Goal: Information Seeking & Learning: Learn about a topic

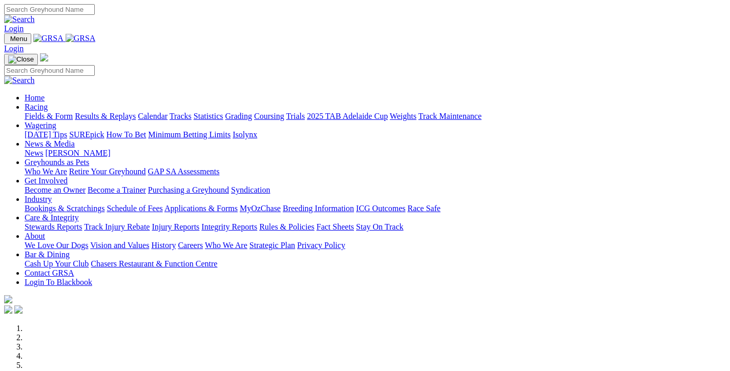
click at [61, 112] on link "Fields & Form" at bounding box center [49, 116] width 48 height 9
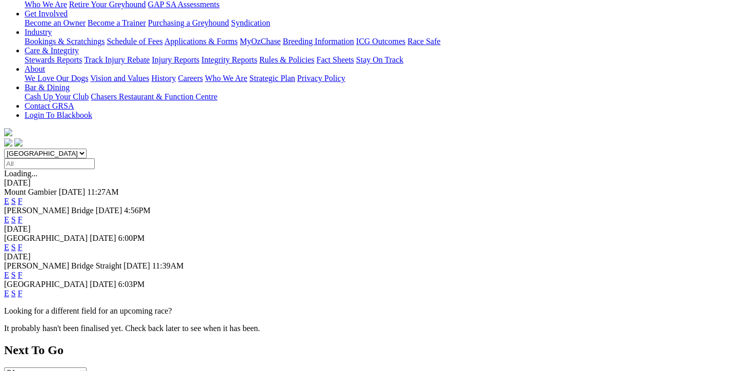
scroll to position [205, 0]
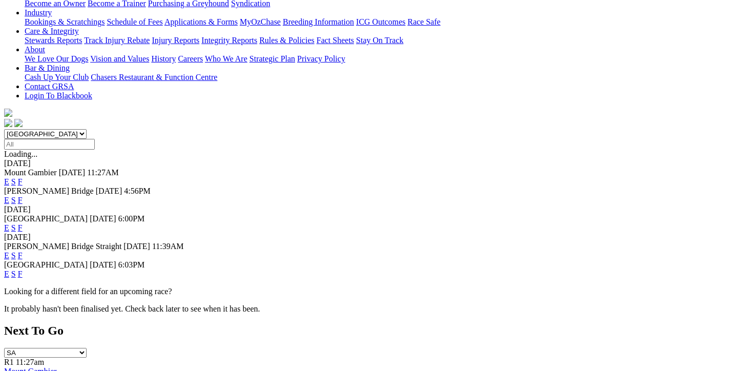
click at [23, 223] on link "F" at bounding box center [20, 227] width 5 height 9
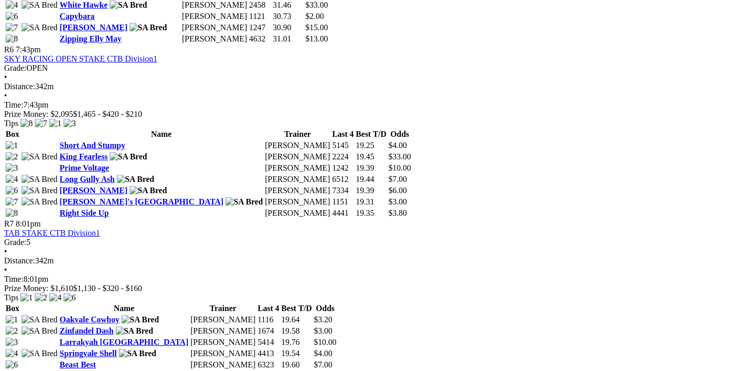
scroll to position [1382, 0]
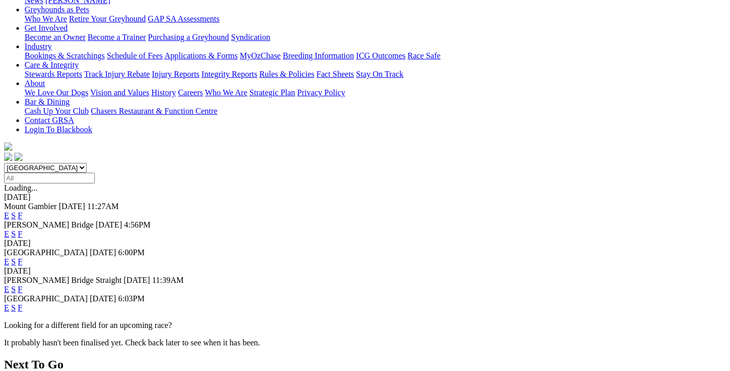
scroll to position [256, 0]
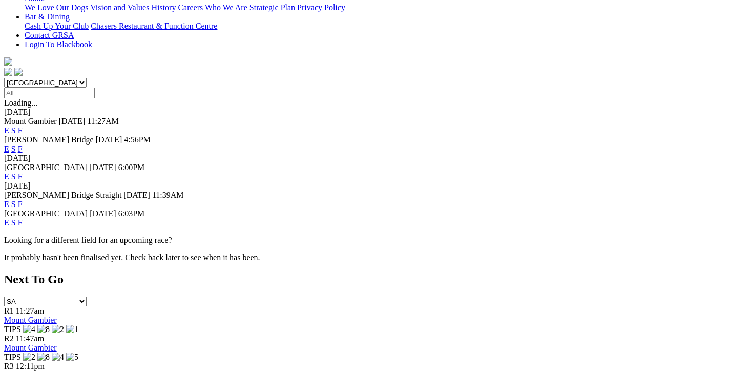
click at [23, 200] on link "F" at bounding box center [20, 204] width 5 height 9
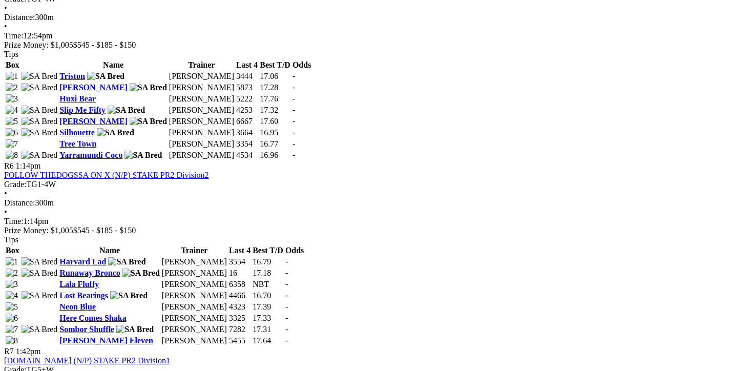
scroll to position [1331, 0]
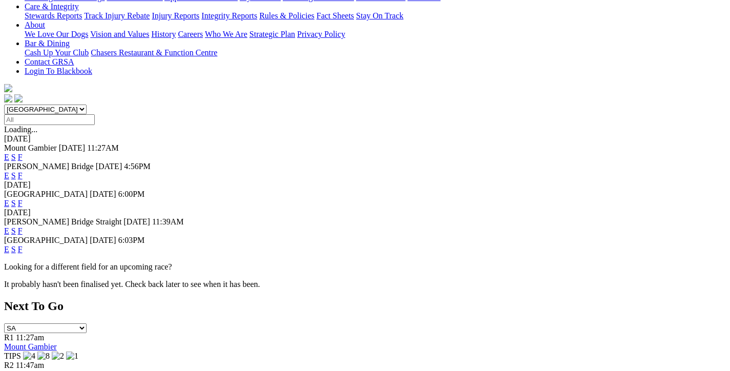
scroll to position [307, 0]
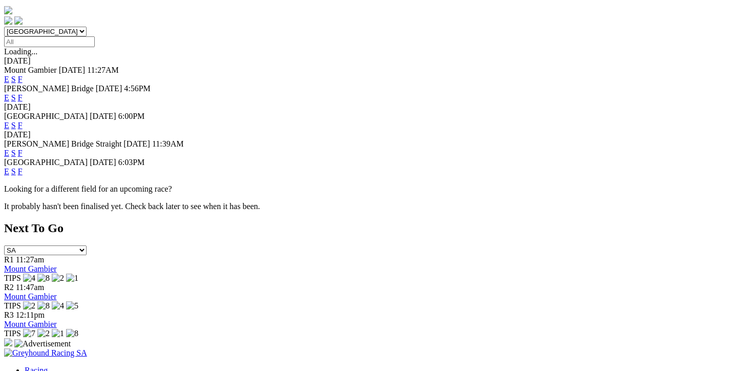
click at [23, 167] on link "F" at bounding box center [20, 171] width 5 height 9
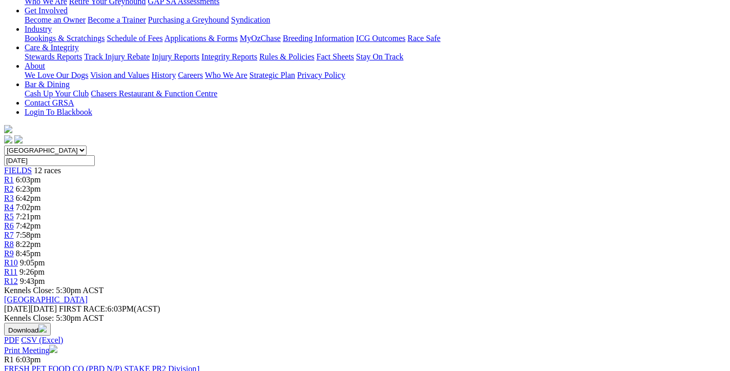
scroll to position [256, 0]
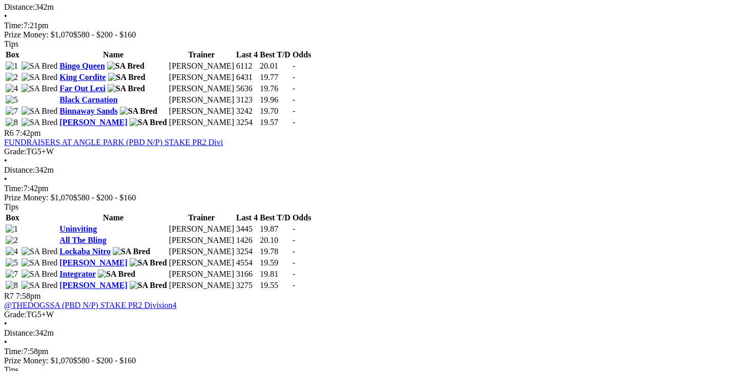
scroll to position [1331, 0]
